Goal: Transaction & Acquisition: Book appointment/travel/reservation

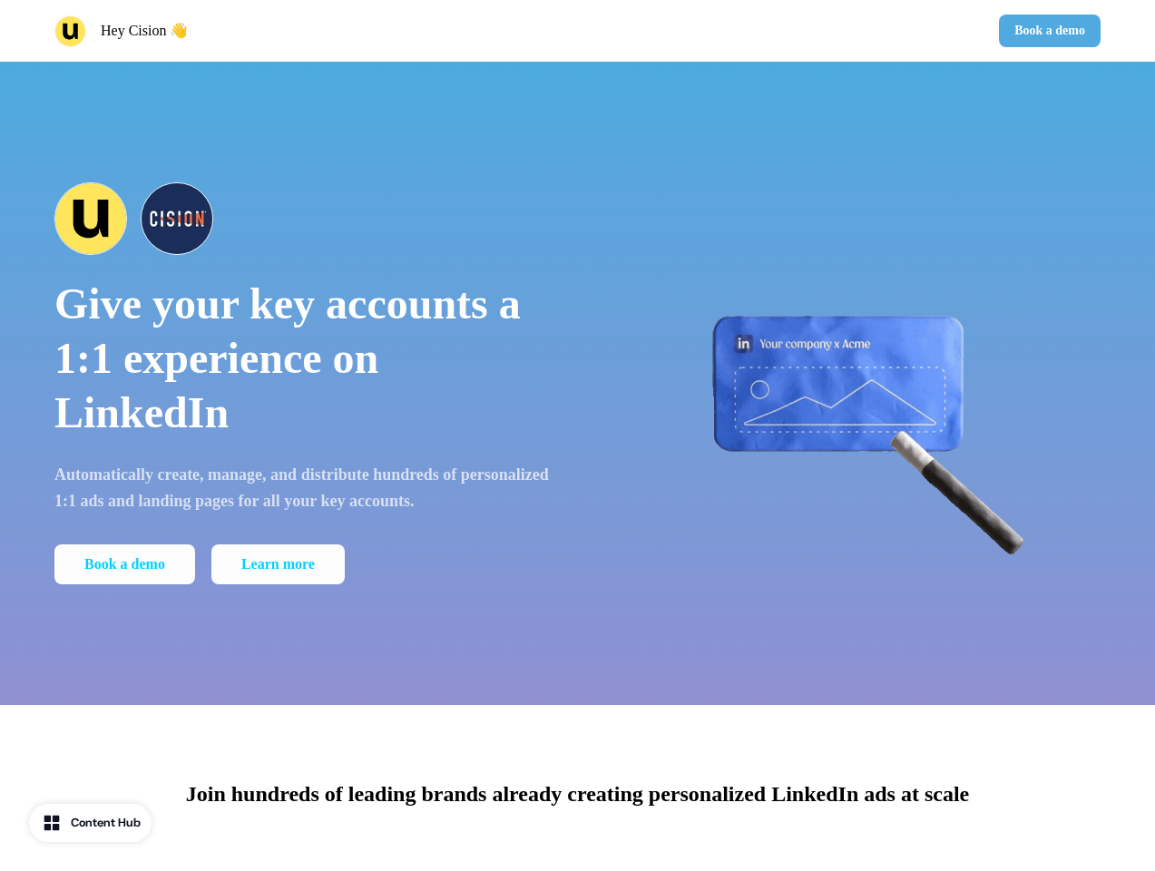
click at [577, 31] on div "Hey Cision 👋 Book a demo" at bounding box center [577, 31] width 1155 height 62
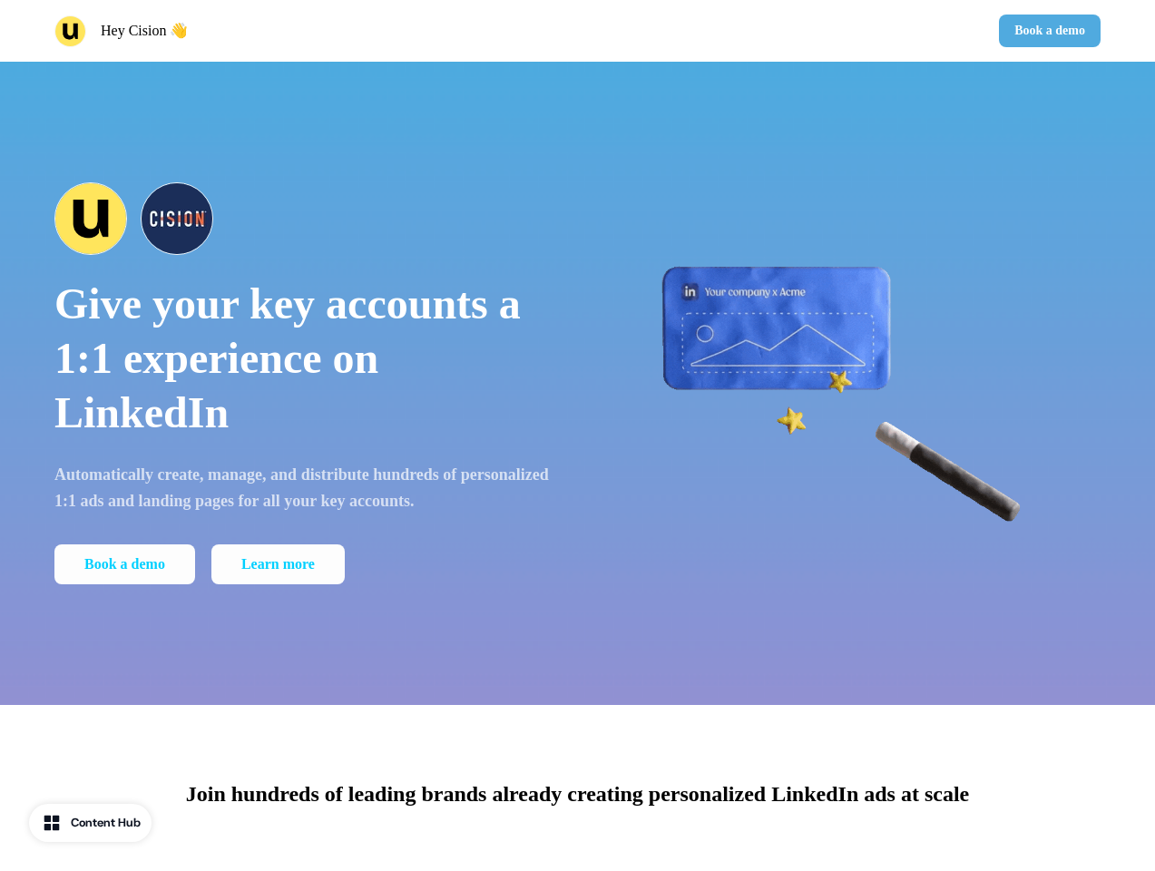
click at [312, 31] on div "Hey Cision 👋" at bounding box center [312, 31] width 516 height 32
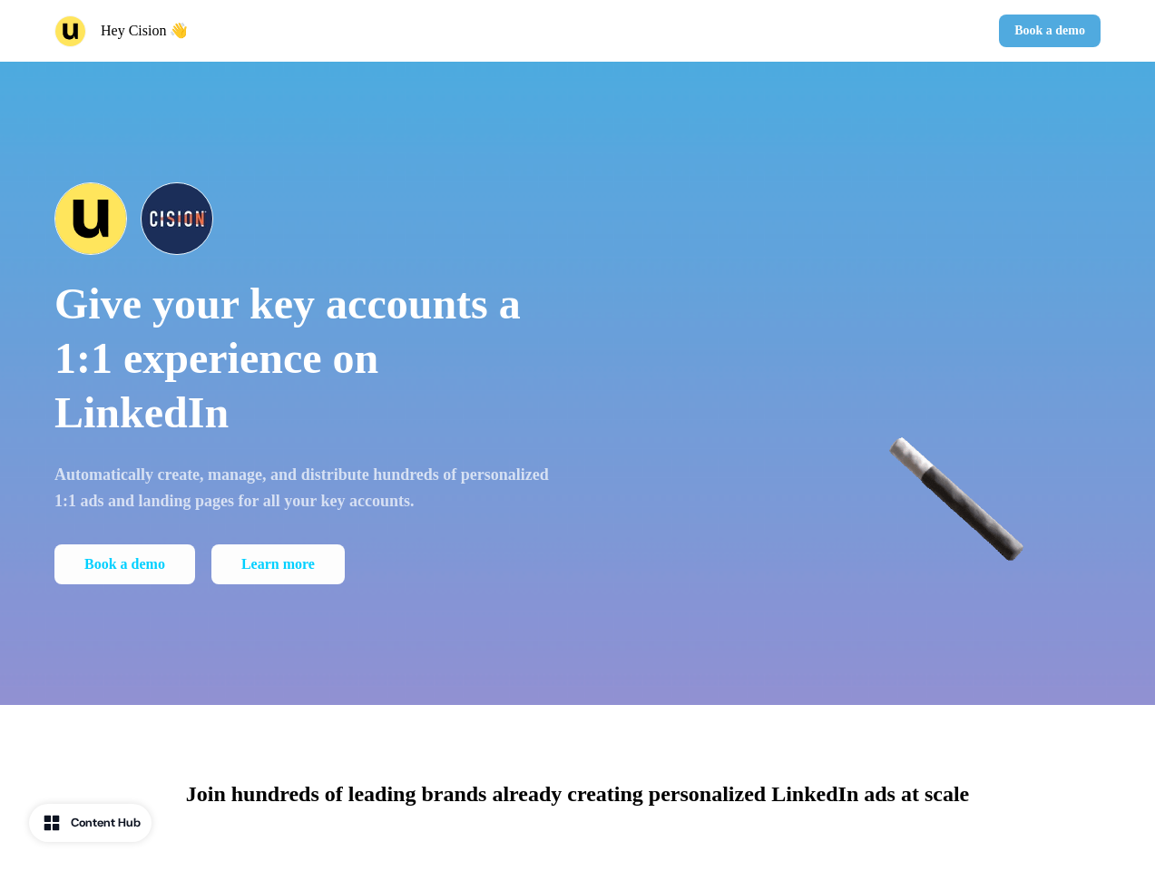
click at [843, 31] on div "Book a demo" at bounding box center [843, 31] width 516 height 33
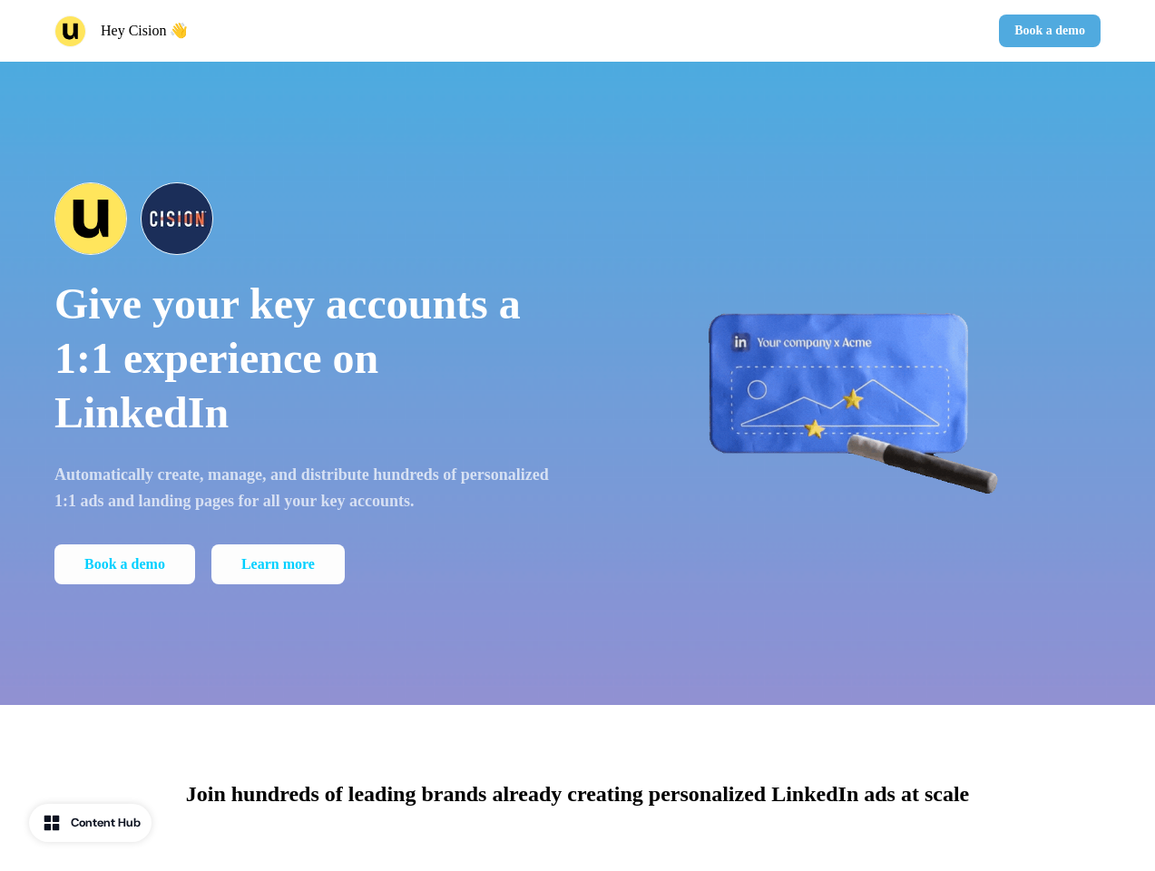
click at [1046, 31] on button "Book a demo" at bounding box center [1050, 31] width 102 height 33
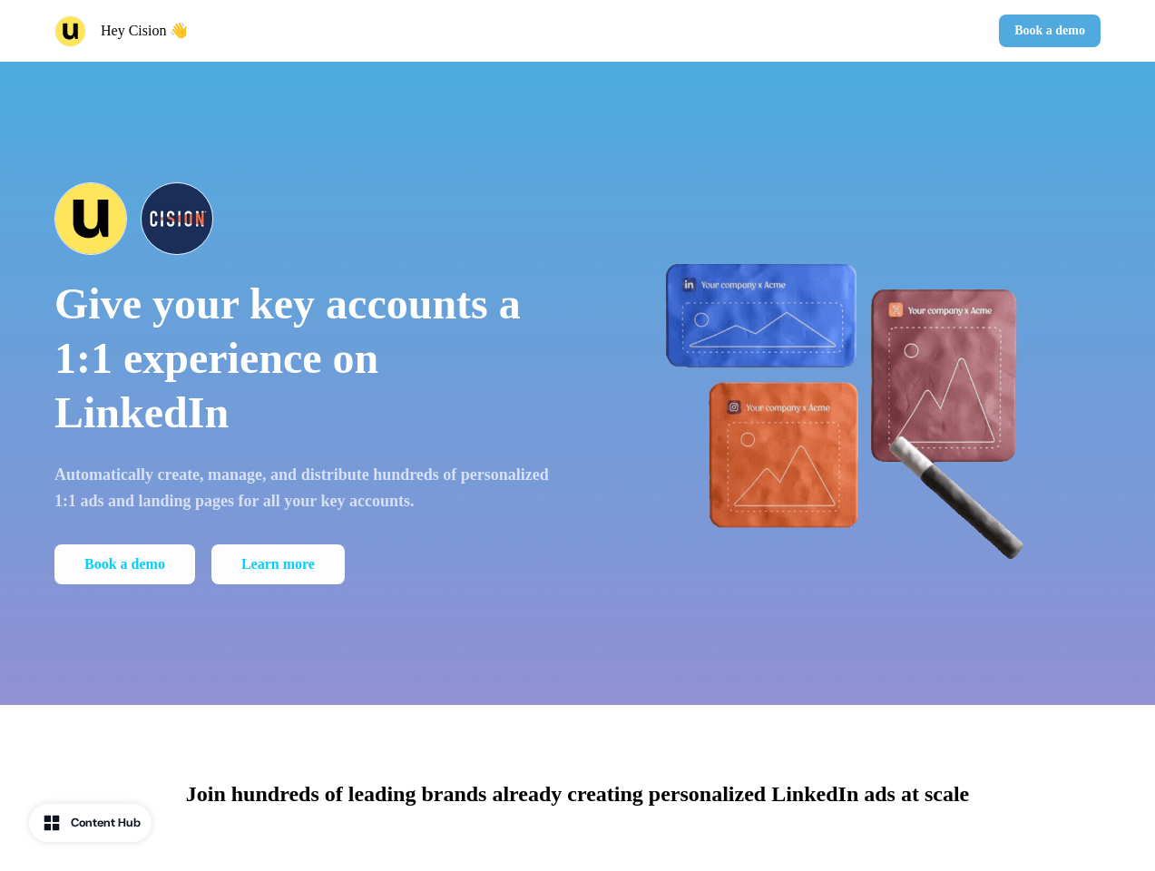
click at [577, 383] on div "Give your key accounts a 1:1 experience on LinkedIn Automatically create, manag…" at bounding box center [577, 383] width 1155 height 643
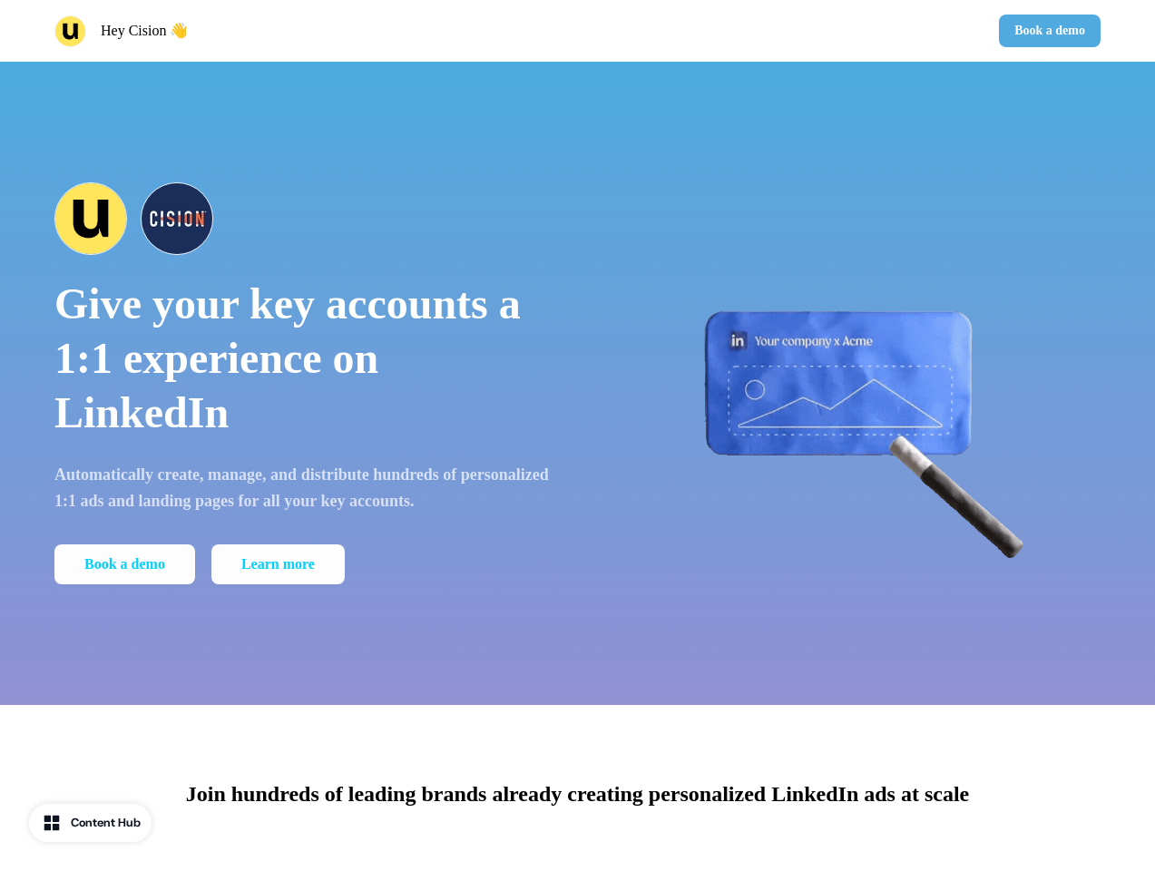
click at [303, 383] on p "Give your key accounts a 1:1 experience on LinkedIn" at bounding box center [303, 358] width 498 height 163
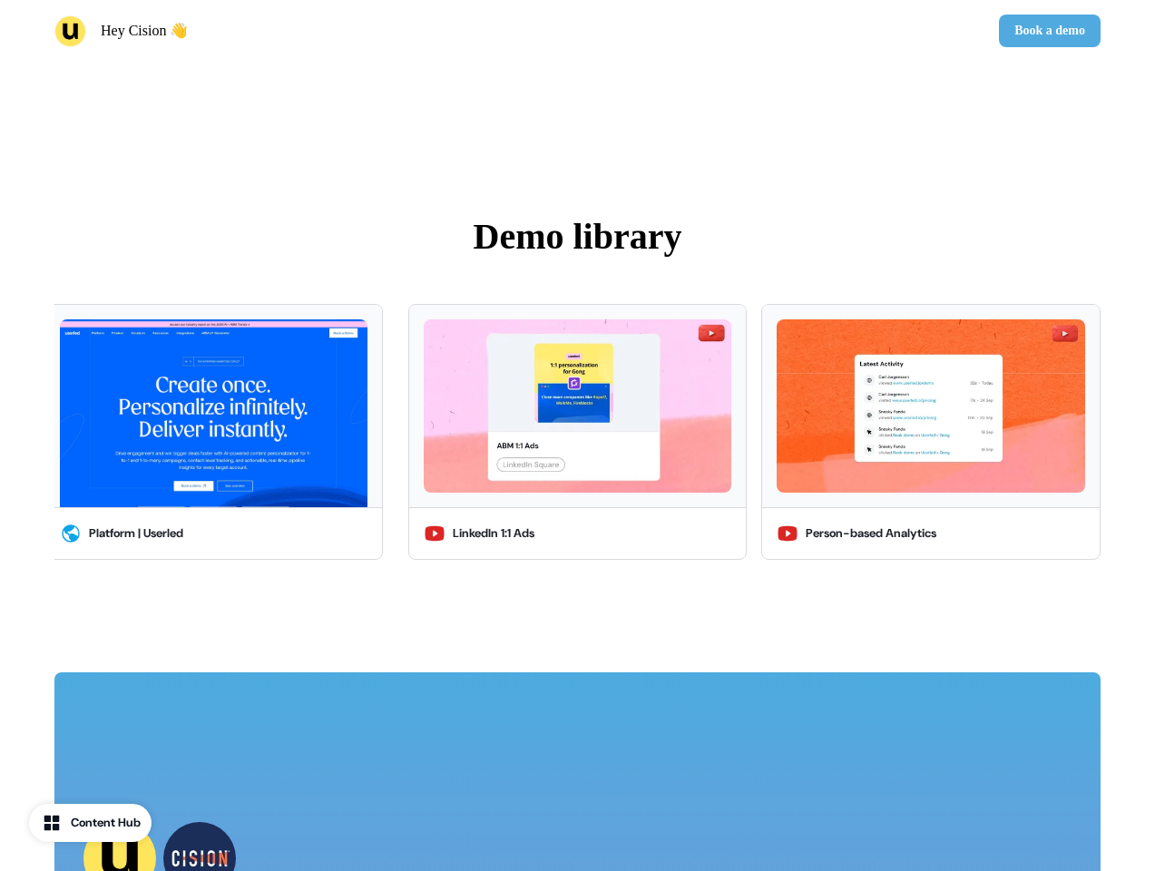
click at [303, 219] on p "Demo library" at bounding box center [577, 237] width 1046 height 54
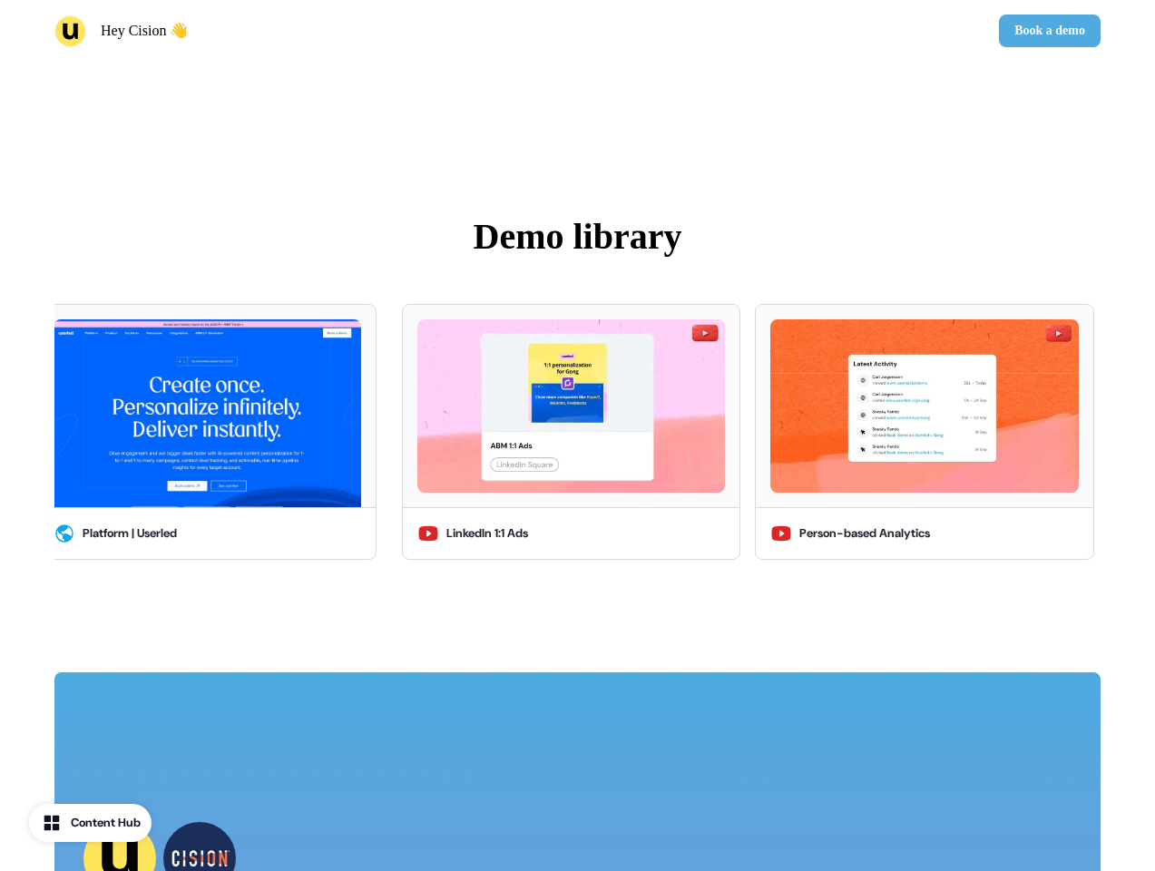
scroll to position [3480, 0]
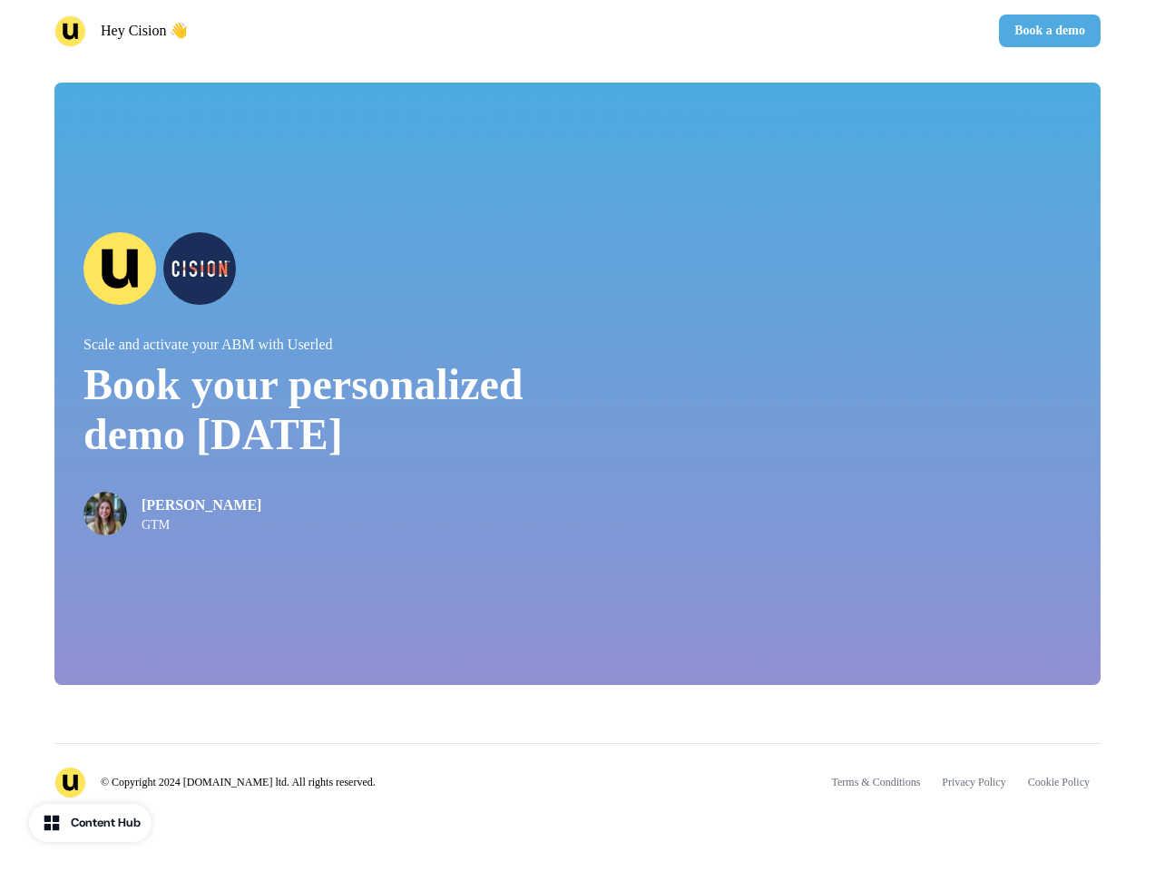
click at [577, 788] on div "© Copyright 2024 [DOMAIN_NAME] ltd. All rights reserved. Terms & Conditions Pri…" at bounding box center [577, 770] width 1046 height 55
